Goal: Find specific page/section: Find specific page/section

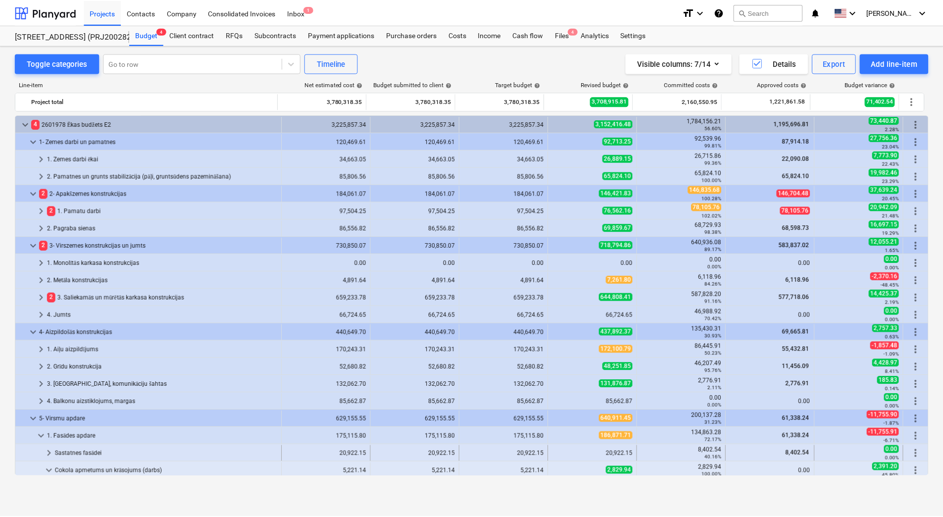
scroll to position [149, 0]
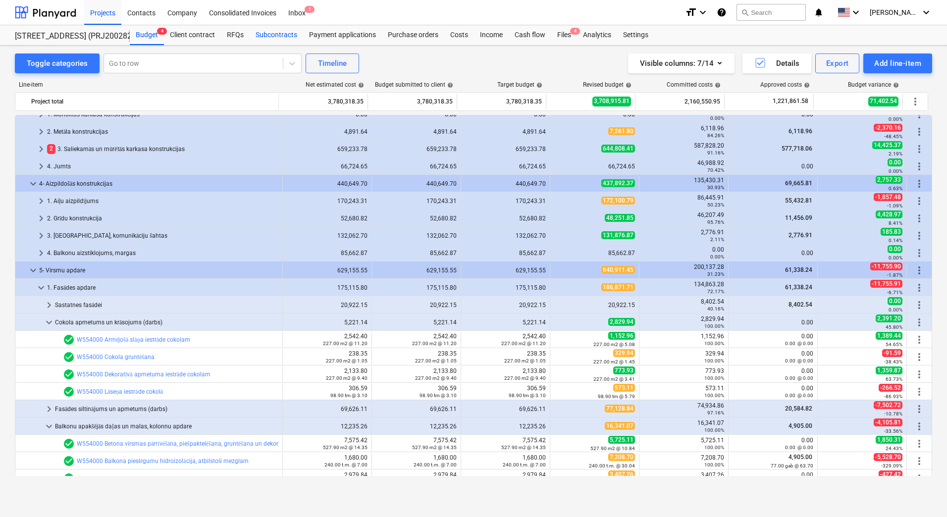
click at [269, 33] on div "Subcontracts" at bounding box center [276, 35] width 53 height 20
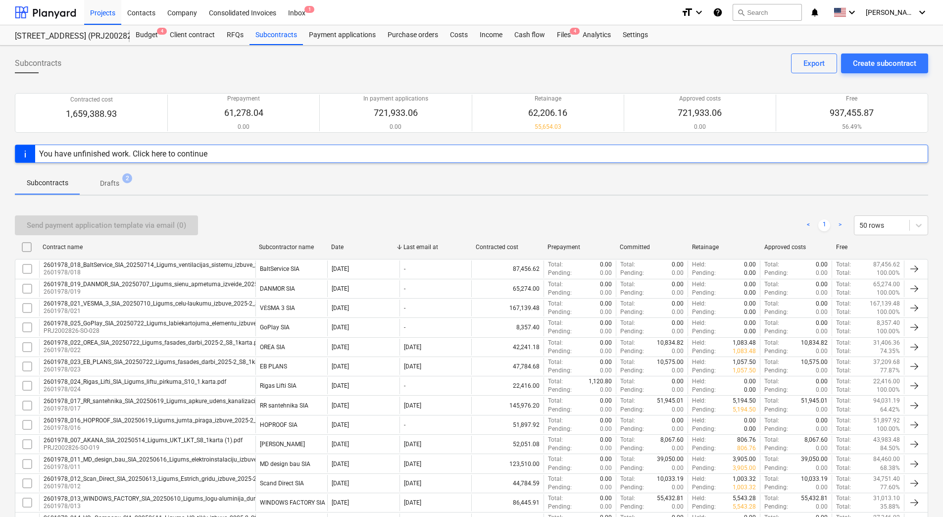
click at [103, 183] on p "Drafts" at bounding box center [109, 183] width 19 height 10
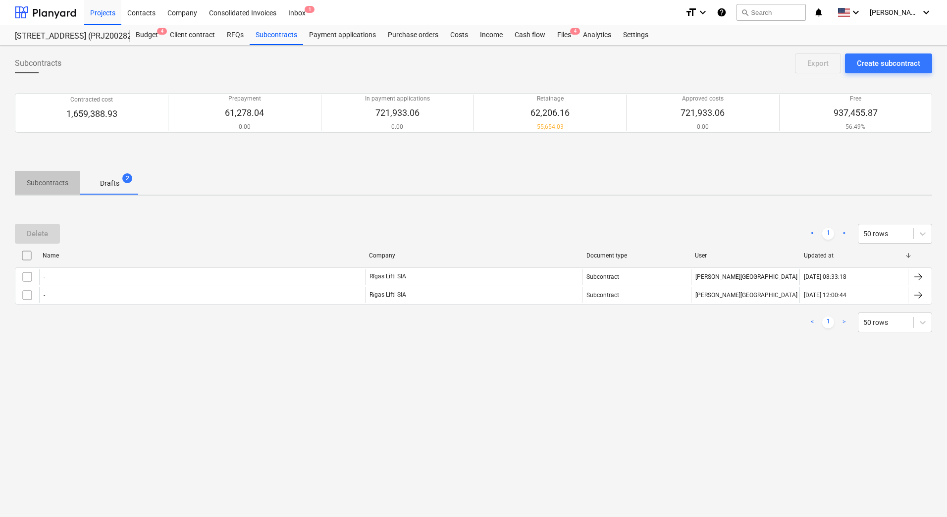
click at [49, 185] on p "Subcontracts" at bounding box center [48, 183] width 42 height 10
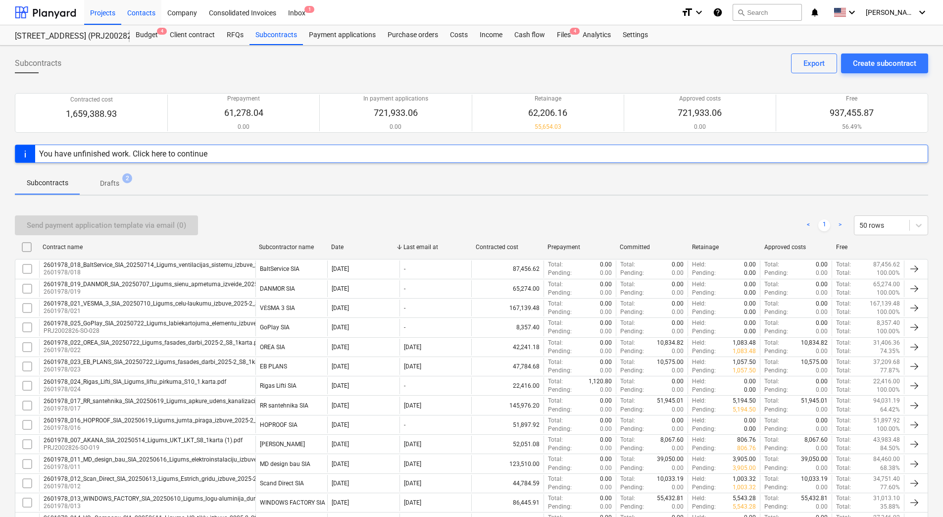
click at [146, 12] on div "Contacts" at bounding box center [141, 12] width 40 height 25
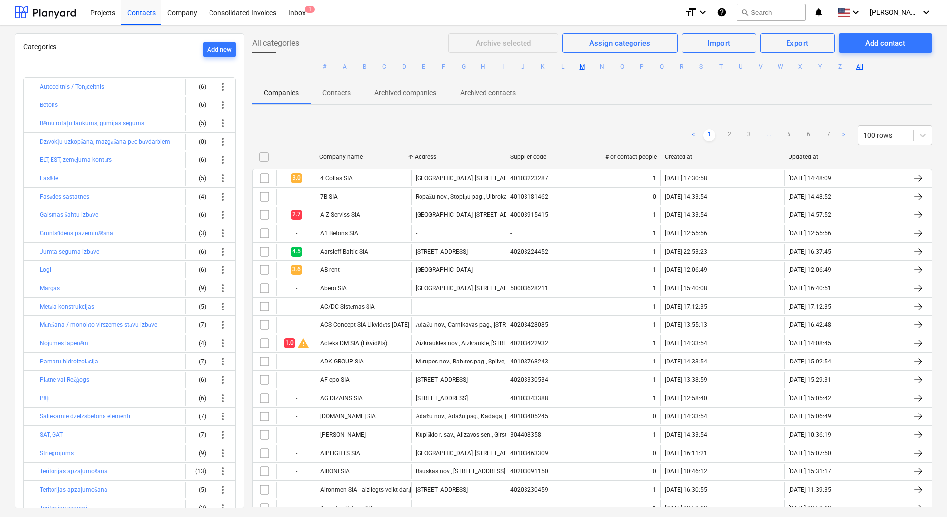
click at [582, 65] on button "M" at bounding box center [582, 67] width 12 height 12
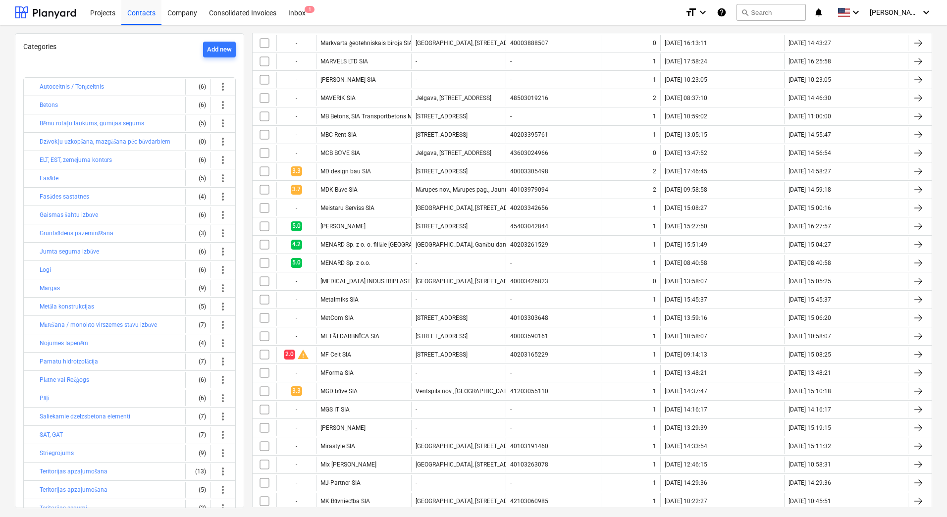
scroll to position [347, 0]
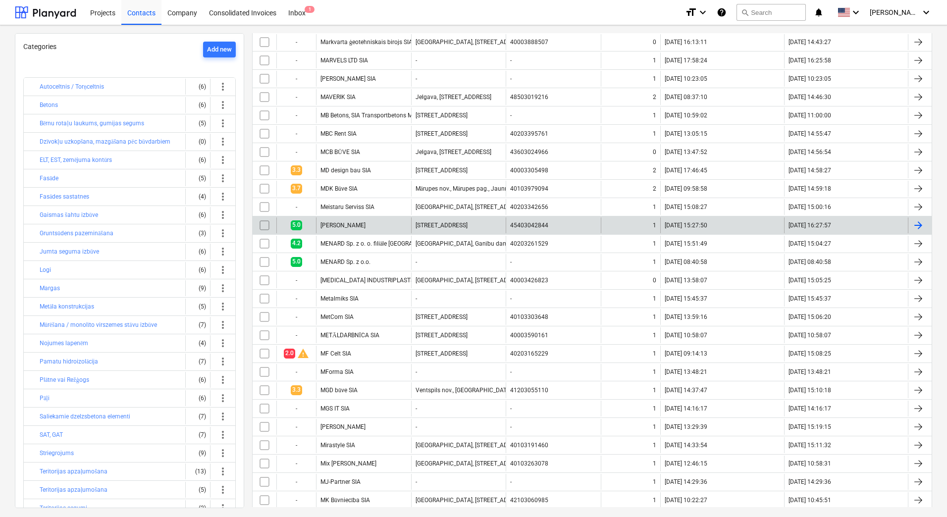
click at [362, 225] on div "[PERSON_NAME]" at bounding box center [363, 225] width 95 height 16
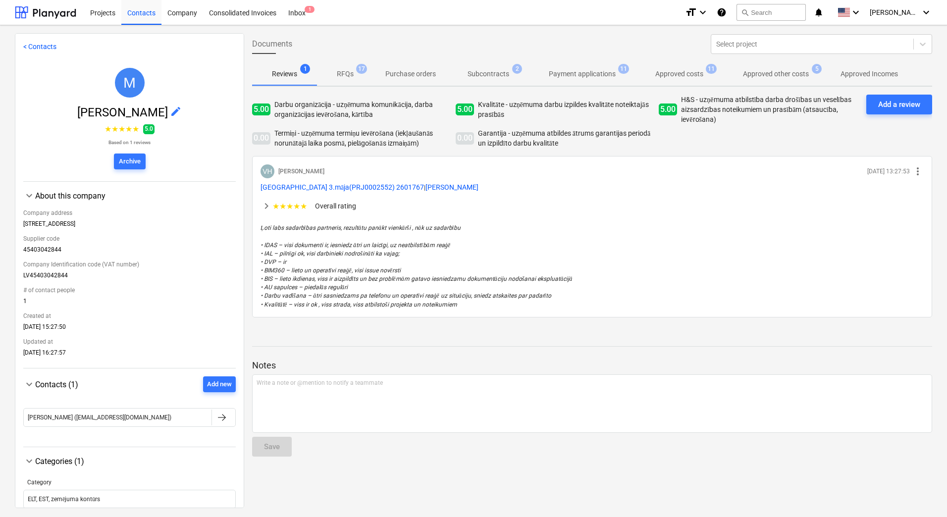
click at [337, 213] on div "keyboard_arrow_right ★ ★ ★ ★ ★ Overall rating ★ ★ ★ ★ ★ Darbu organizācija - uz…" at bounding box center [591, 206] width 663 height 28
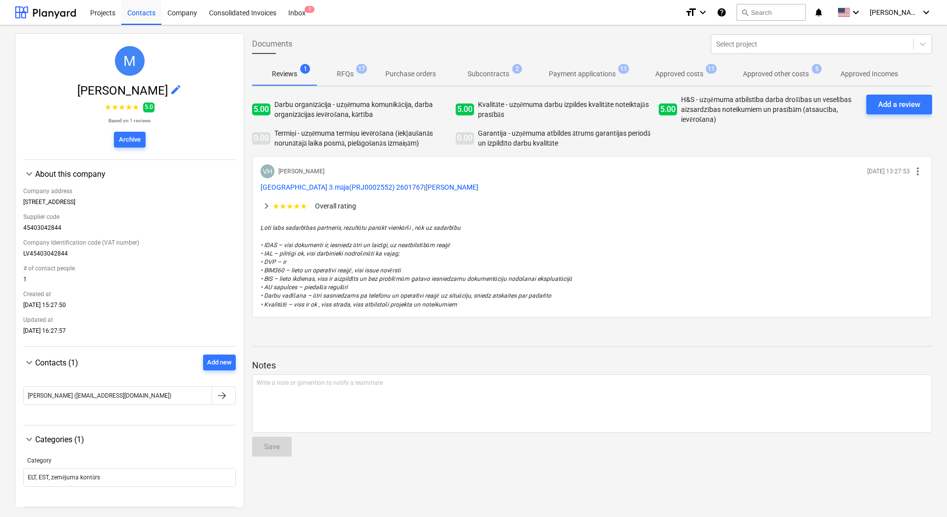
scroll to position [30, 0]
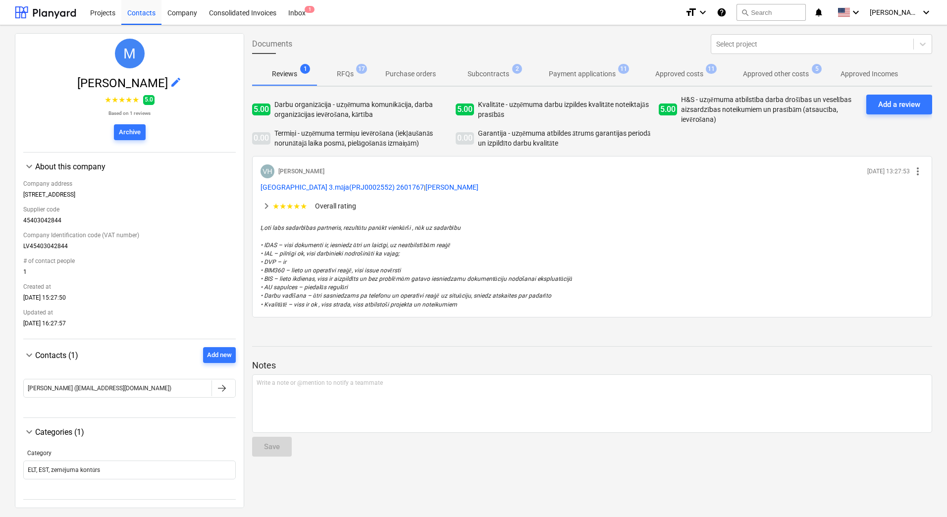
click at [12, 383] on div "< Contacts M [PERSON_NAME] edit ★ ★ ★ ★ ★ 5.0 Based on 1 reviews Archive keyboa…" at bounding box center [473, 271] width 947 height 492
click at [482, 69] on p "Subcontracts" at bounding box center [488, 74] width 42 height 10
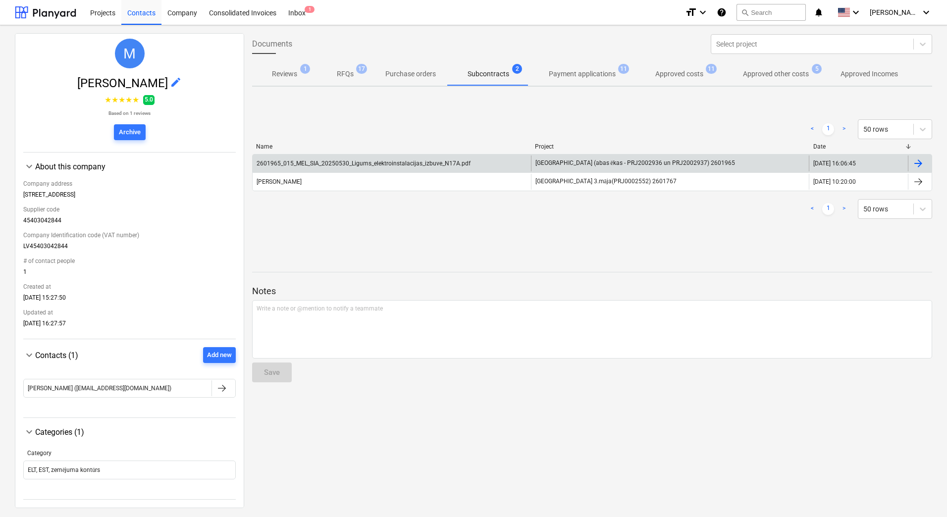
click at [300, 164] on div "2601965_015_MEL_SIA_20250530_Ligums_elektroinstalacijas_izbuve_N17A.pdf" at bounding box center [363, 163] width 214 height 7
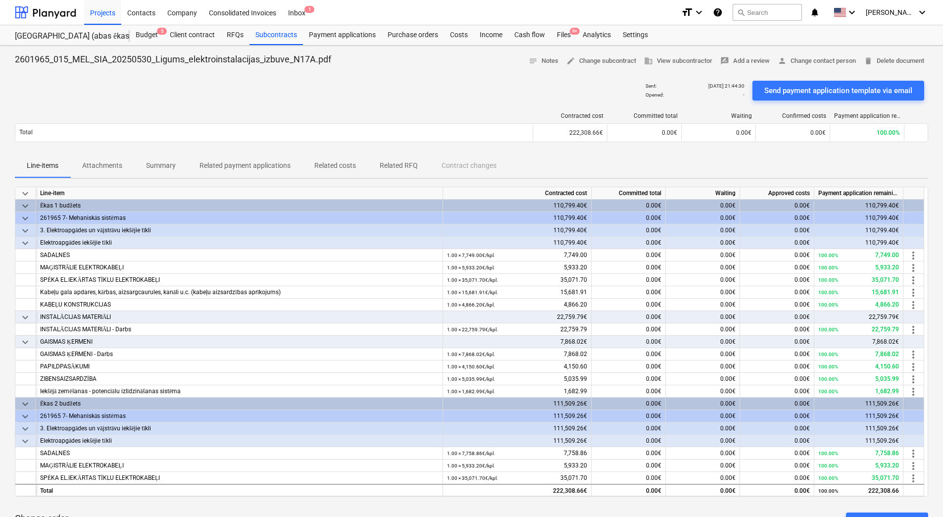
click at [118, 169] on p "Attachments" at bounding box center [102, 165] width 40 height 10
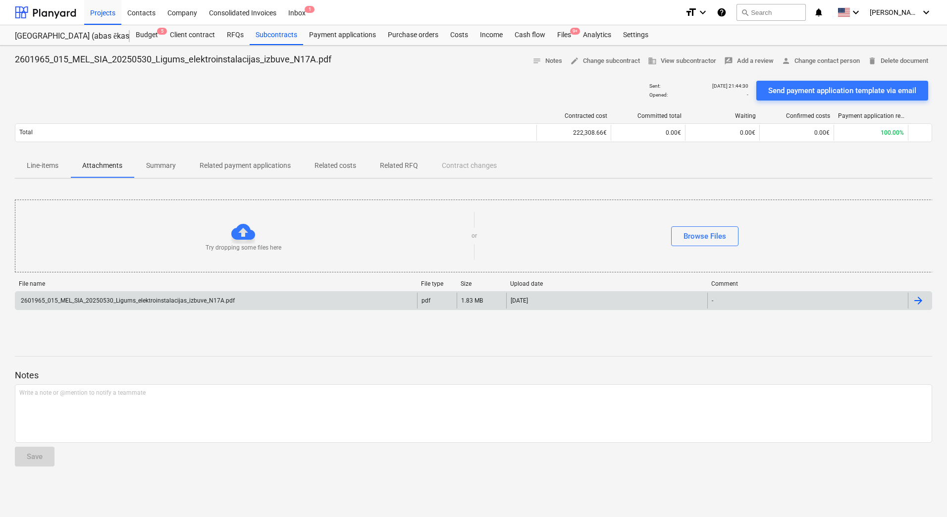
click at [188, 299] on div "2601965_015_MEL_SIA_20250530_Ligums_elektroinstalacijas_izbuve_N17A.pdf" at bounding box center [126, 300] width 215 height 7
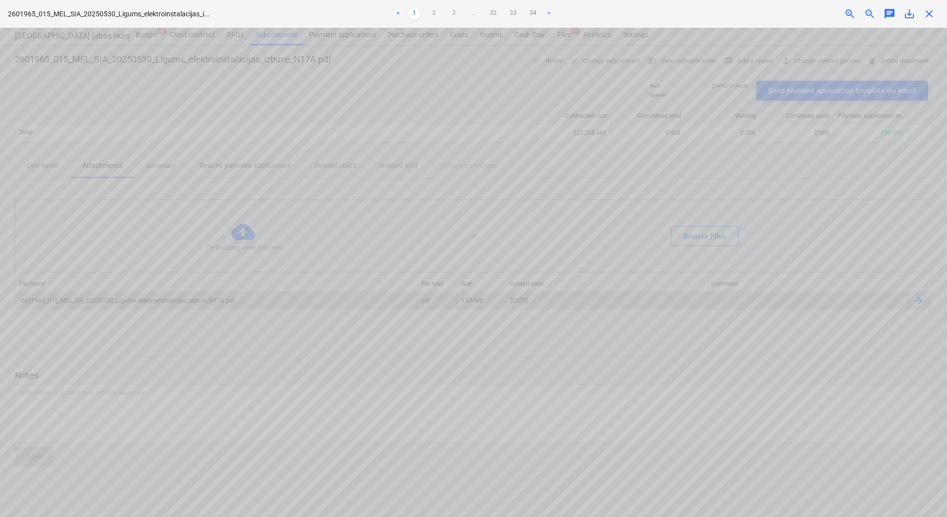
scroll to position [0, 71]
click at [430, 10] on link "2" at bounding box center [434, 14] width 12 height 12
